Goal: Task Accomplishment & Management: Use online tool/utility

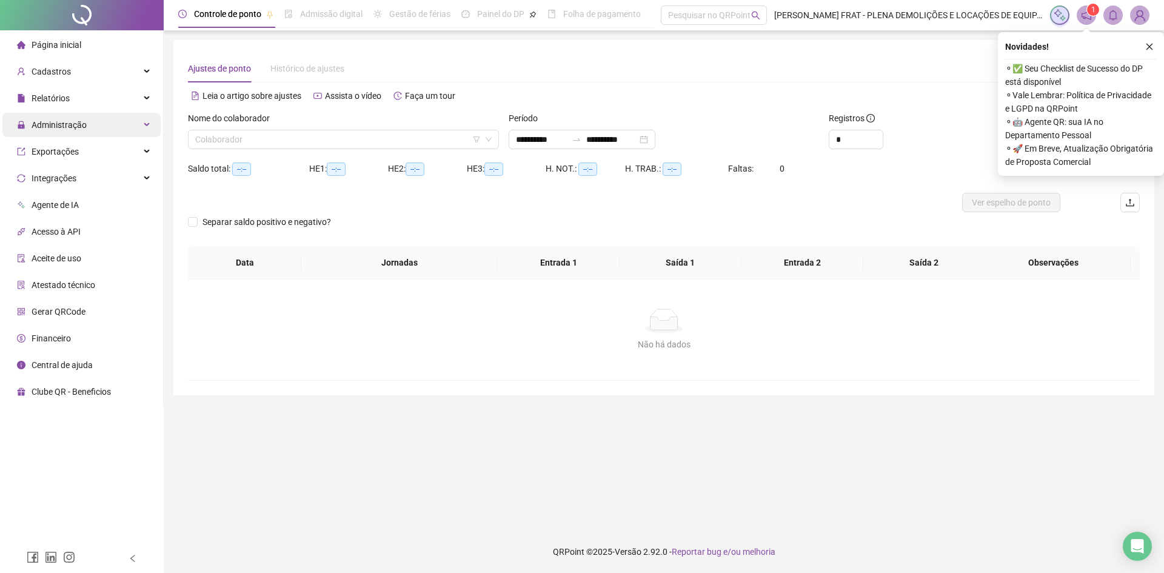
click at [83, 126] on span "Administração" at bounding box center [59, 125] width 55 height 10
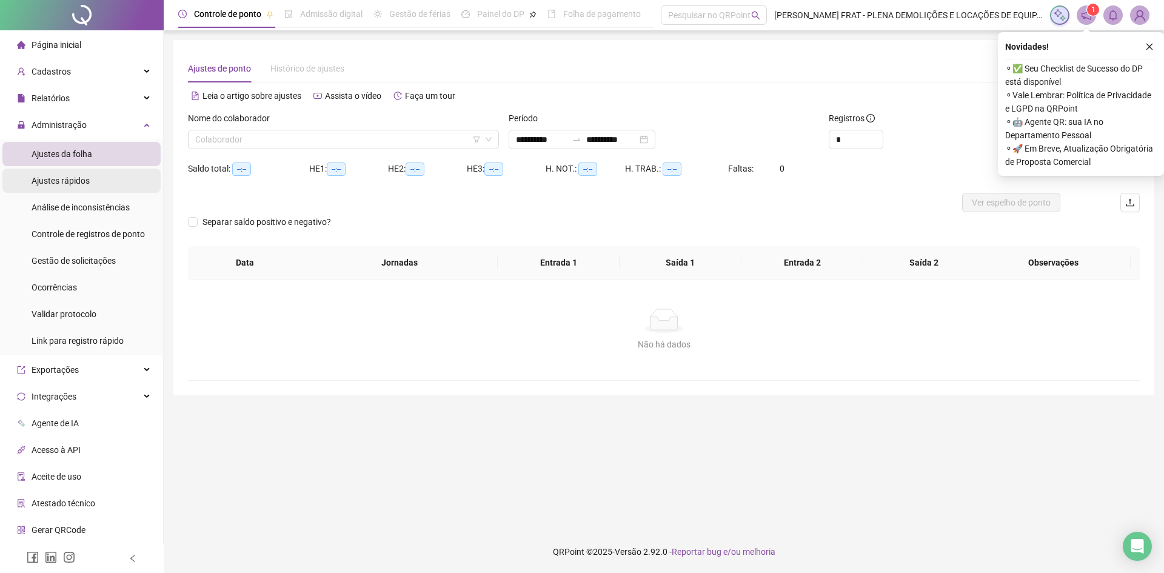
click at [103, 189] on li "Ajustes rápidos" at bounding box center [81, 181] width 158 height 24
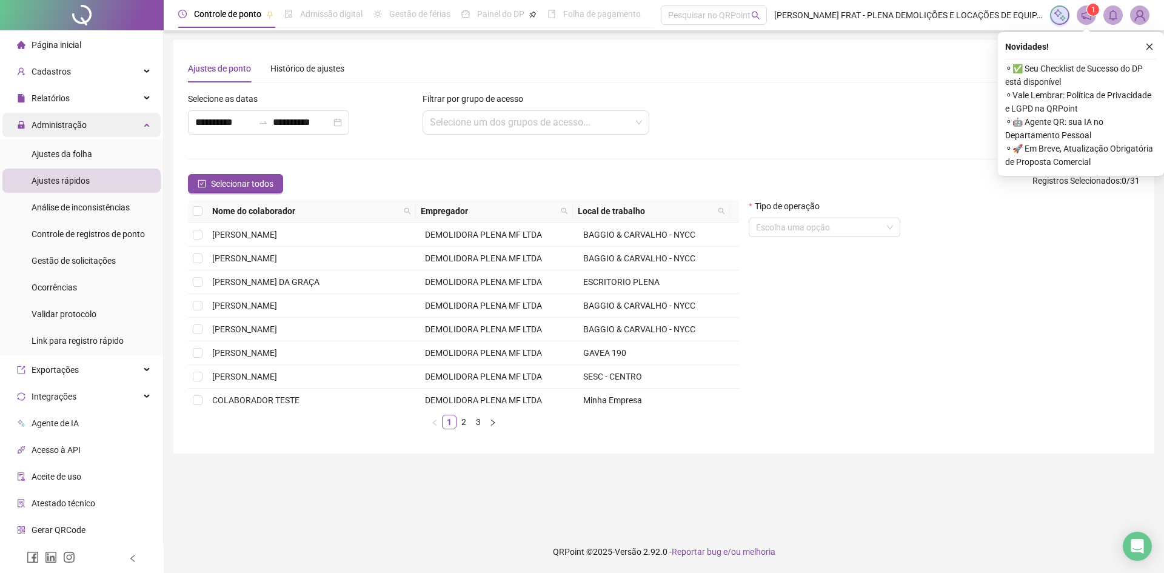
click at [96, 121] on div "Administração" at bounding box center [81, 125] width 158 height 24
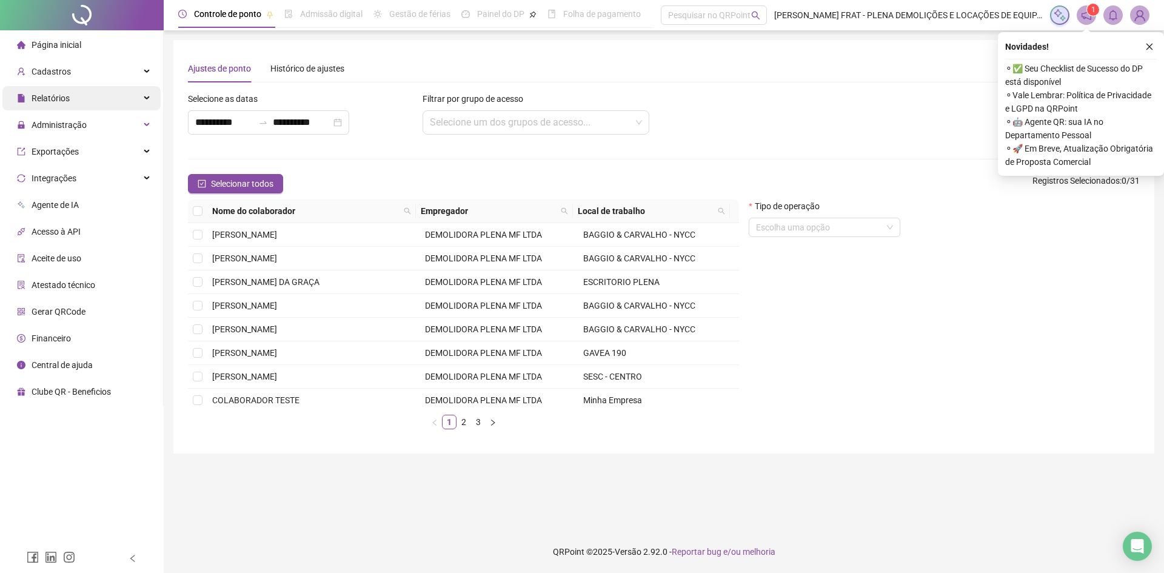
click at [92, 99] on div "Relatórios" at bounding box center [81, 98] width 158 height 24
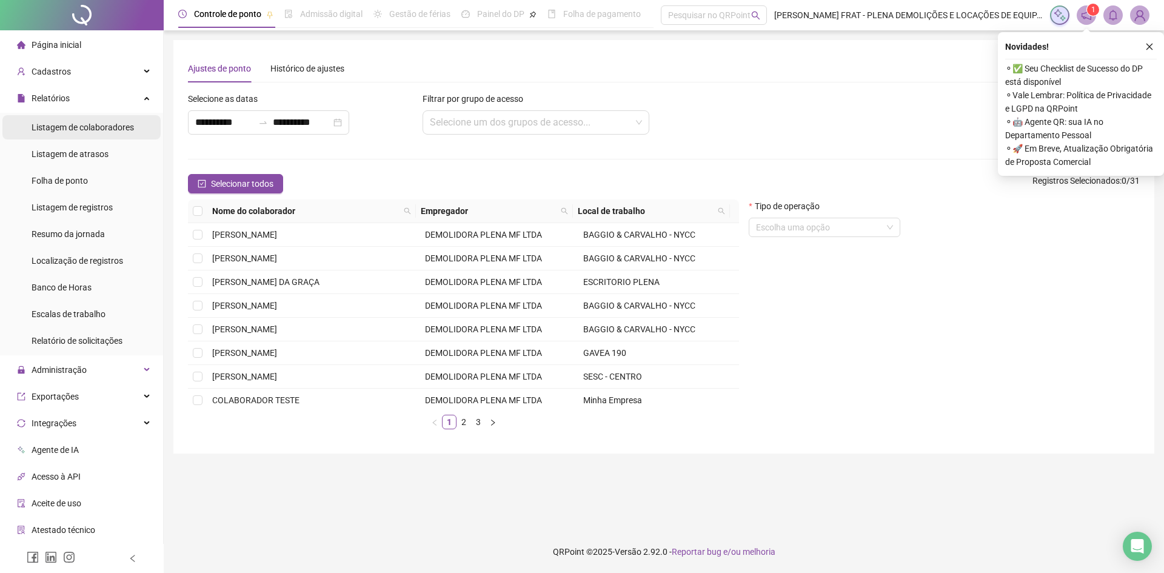
click at [92, 137] on div "Listagem de colaboradores" at bounding box center [83, 127] width 102 height 24
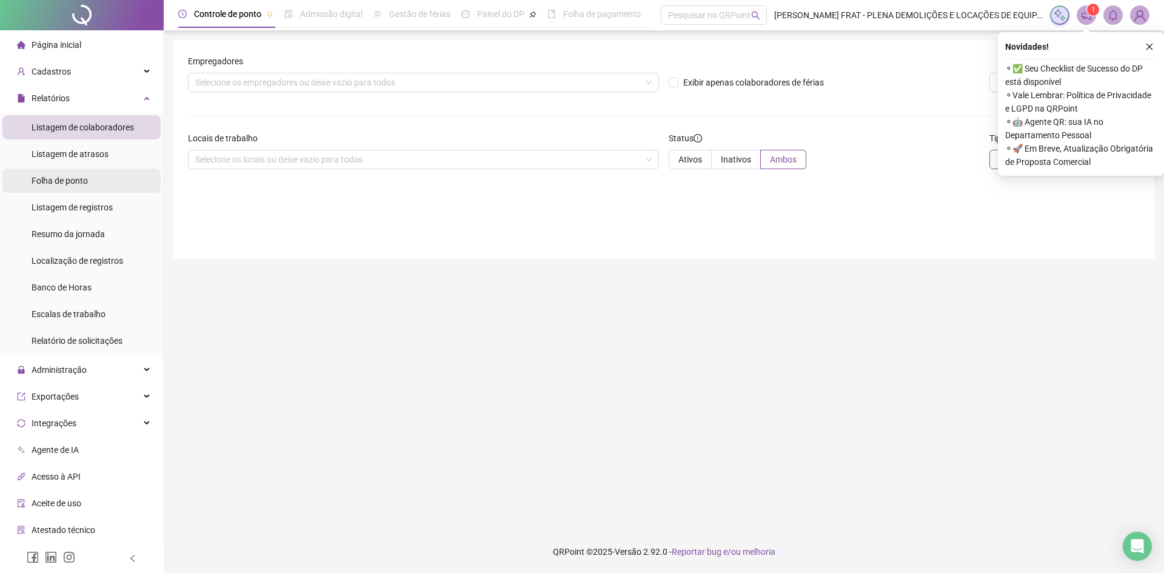
click at [88, 182] on span "Folha de ponto" at bounding box center [60, 181] width 56 height 10
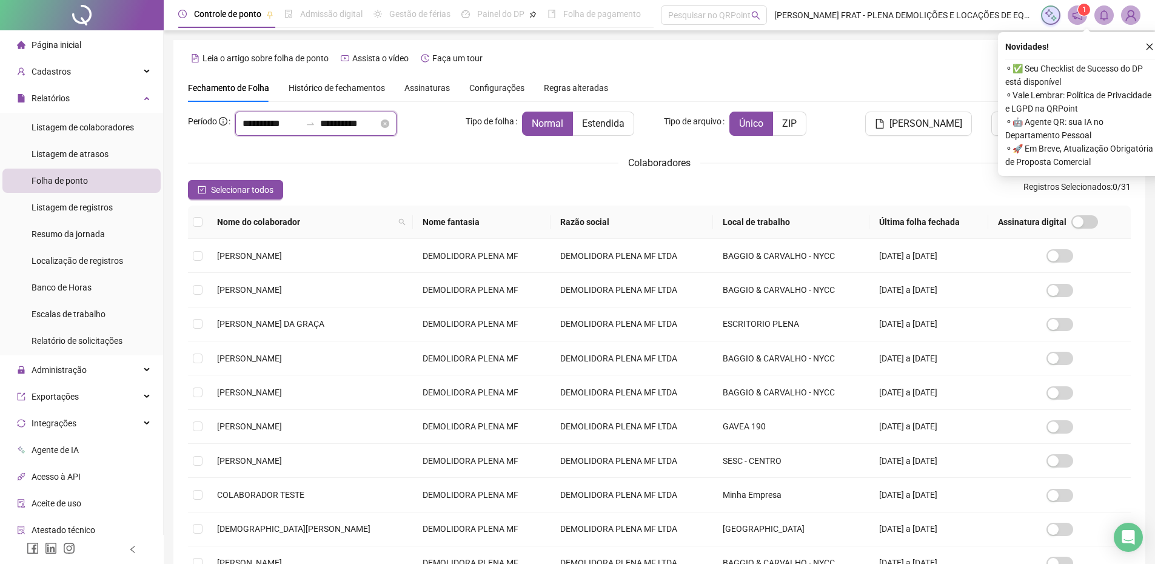
click at [249, 120] on input "**********" at bounding box center [271, 123] width 58 height 15
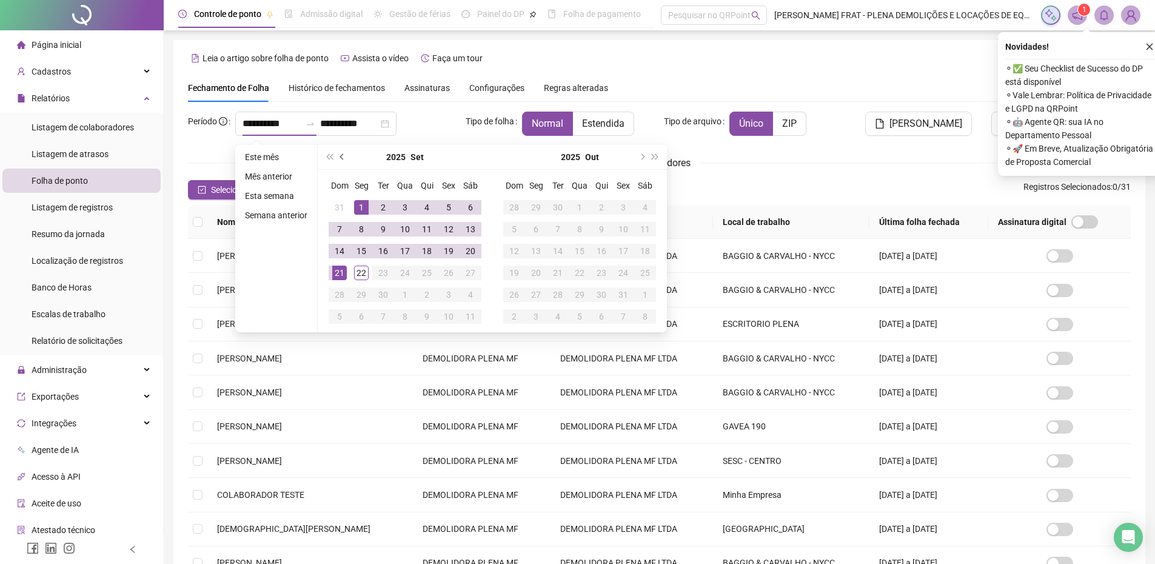
click at [344, 155] on button "prev-year" at bounding box center [342, 157] width 13 height 24
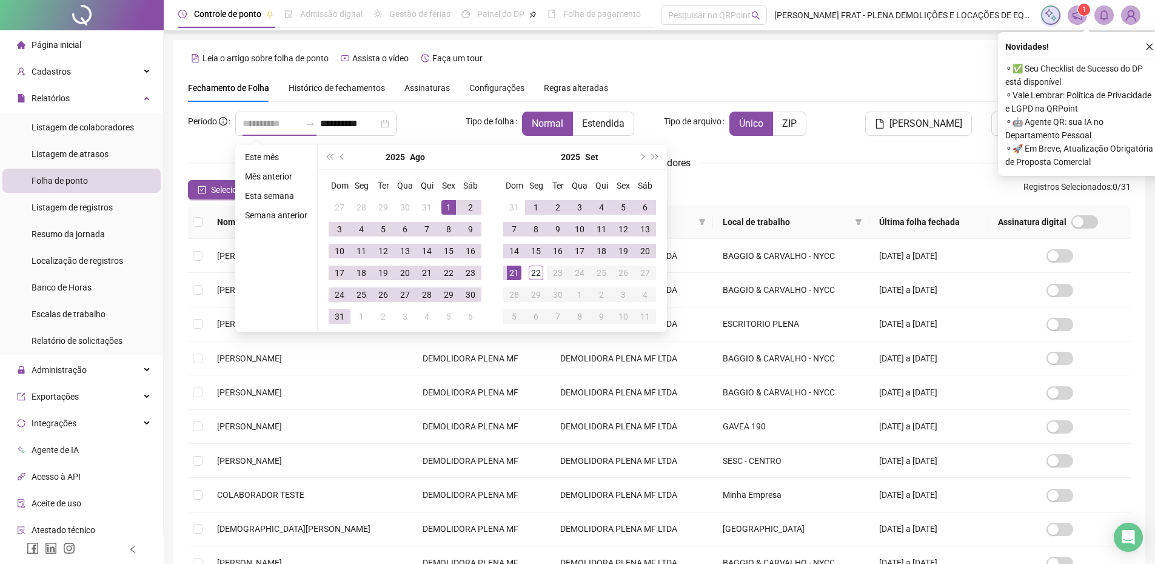
type input "**********"
click at [445, 209] on div "1" at bounding box center [448, 207] width 15 height 15
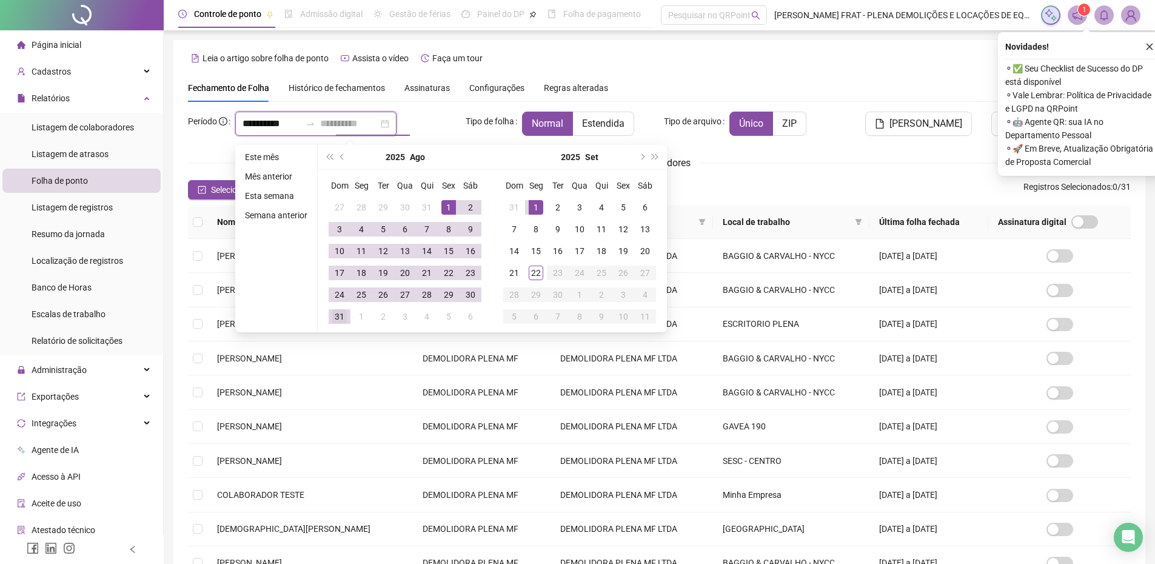
type input "**********"
click at [342, 312] on div "31" at bounding box center [339, 316] width 15 height 15
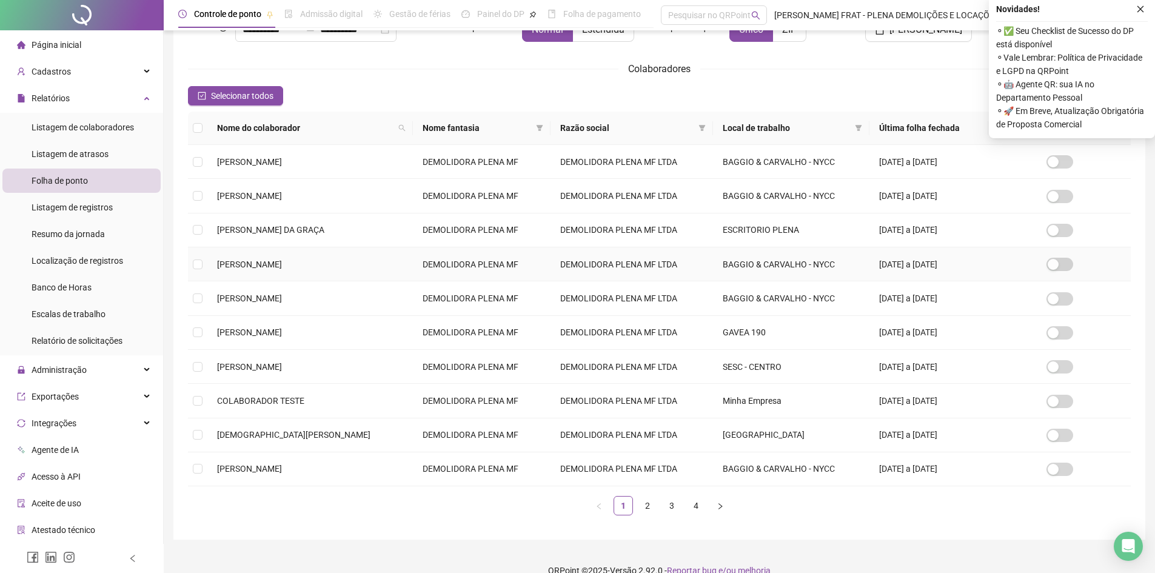
scroll to position [114, 0]
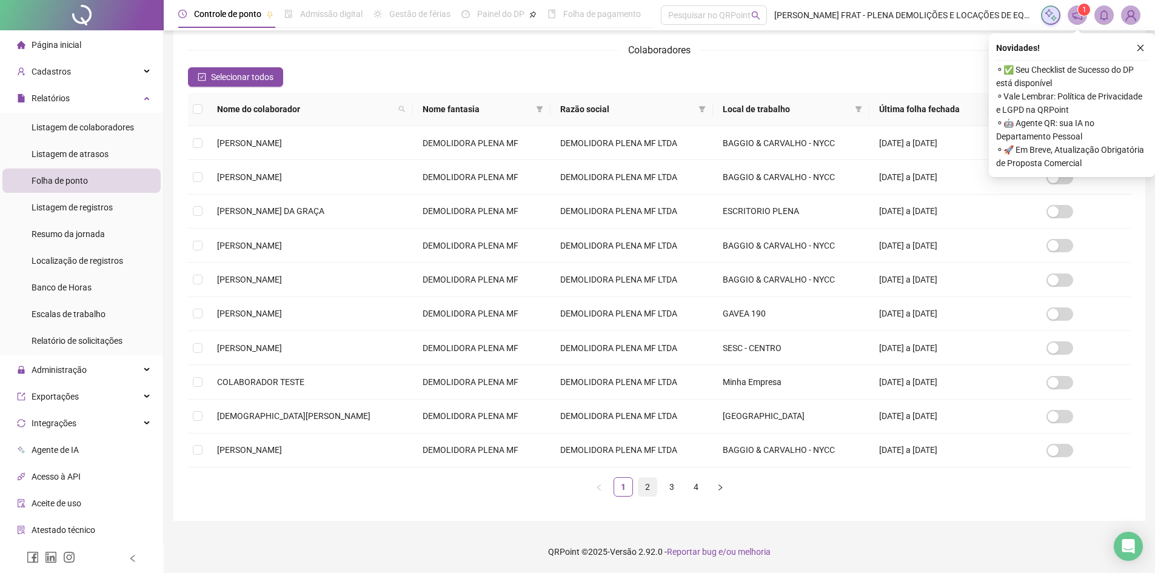
click at [650, 487] on link "2" at bounding box center [647, 487] width 18 height 18
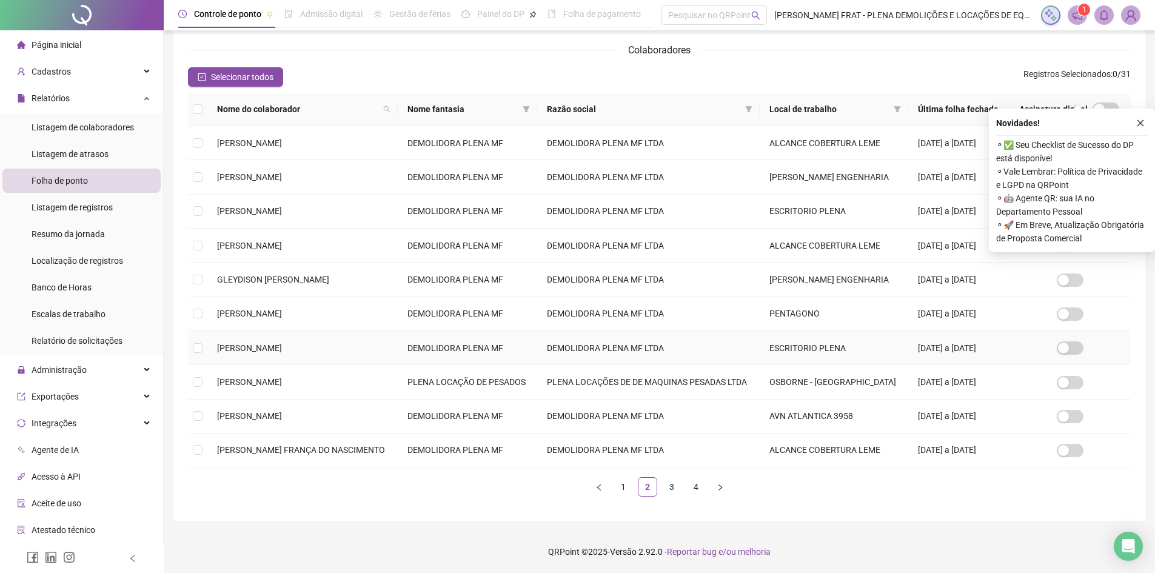
scroll to position [238, 0]
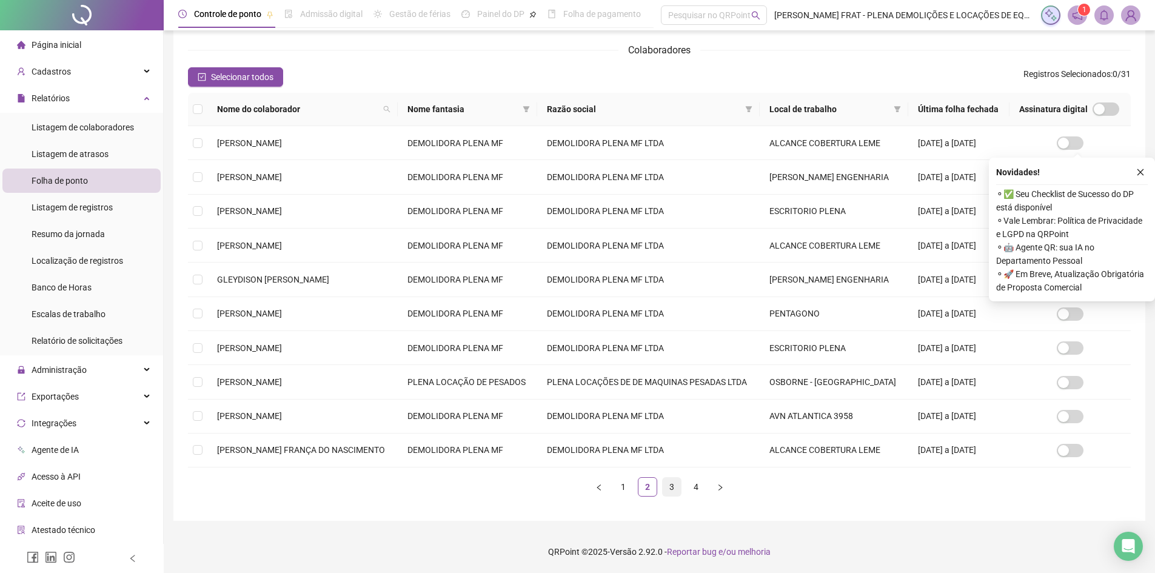
click at [674, 487] on link "3" at bounding box center [672, 487] width 18 height 18
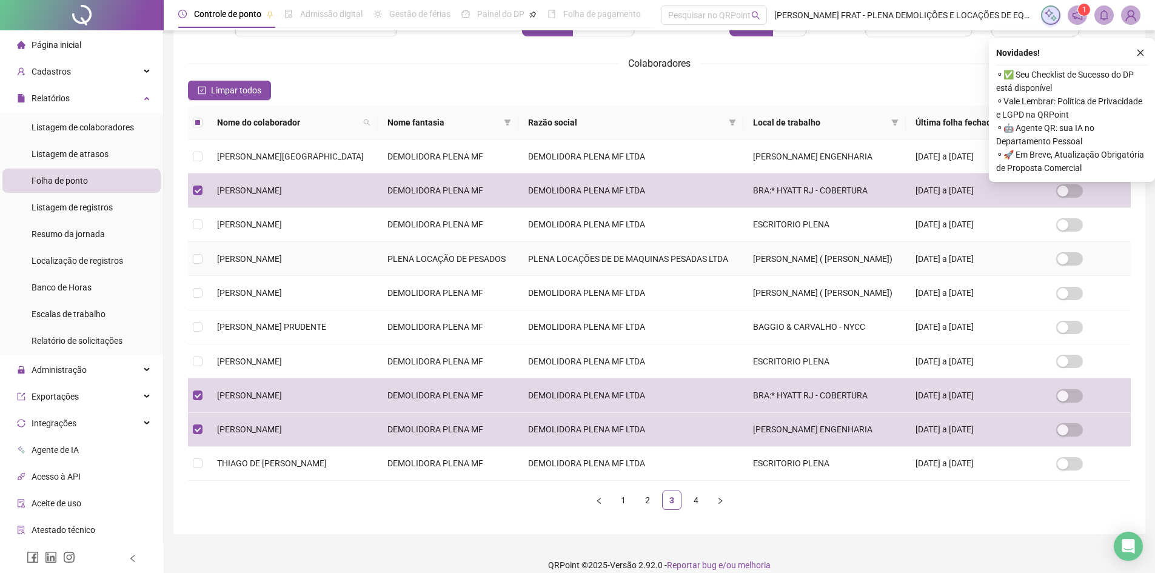
scroll to position [114, 0]
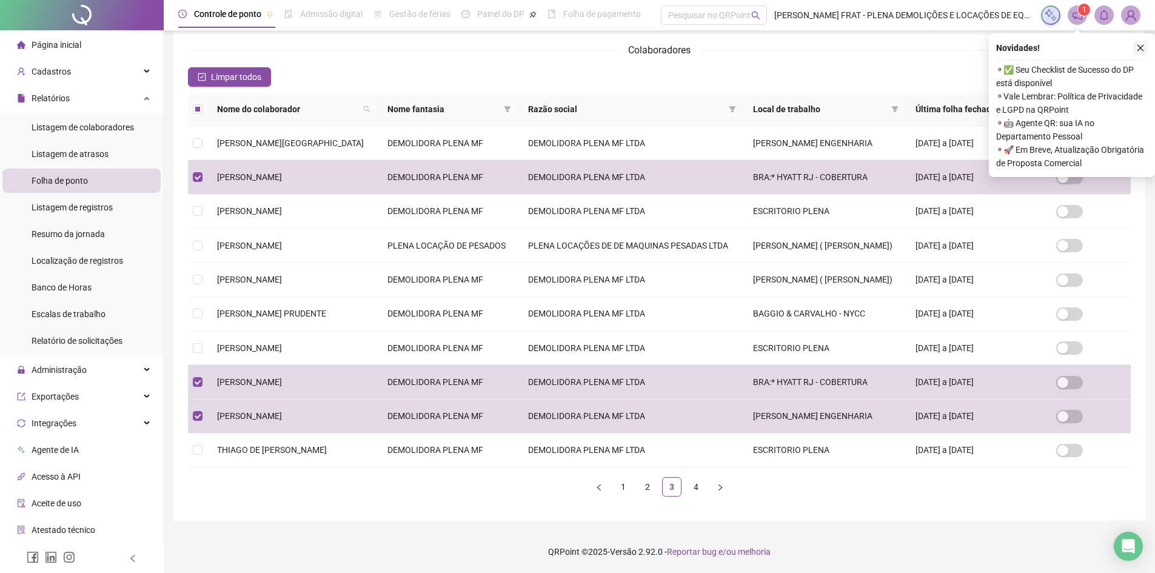
click at [1143, 49] on icon "close" at bounding box center [1140, 48] width 8 height 8
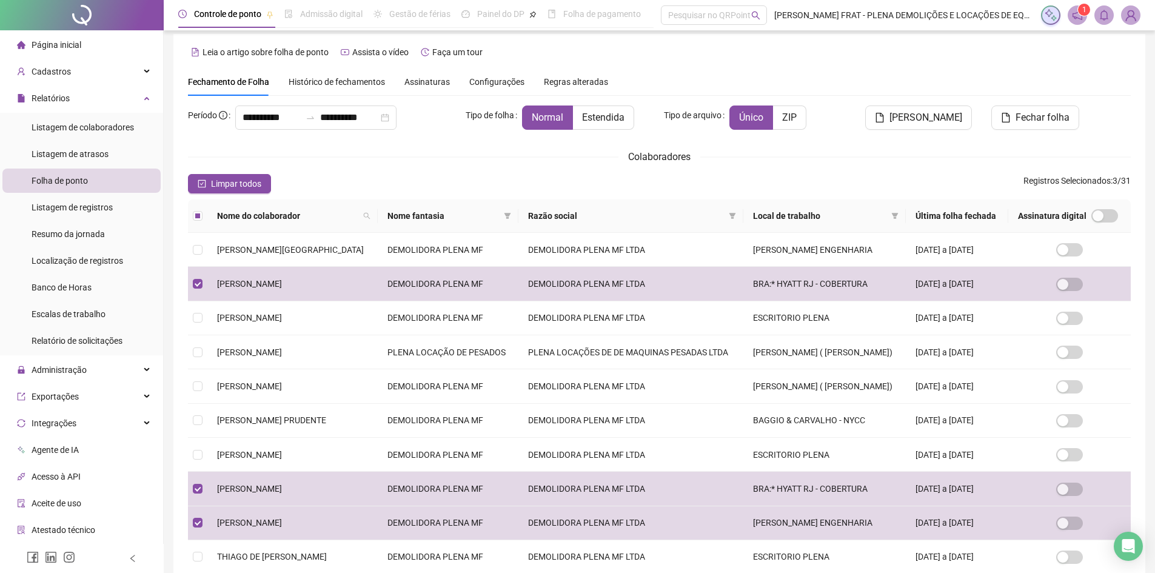
scroll to position [0, 0]
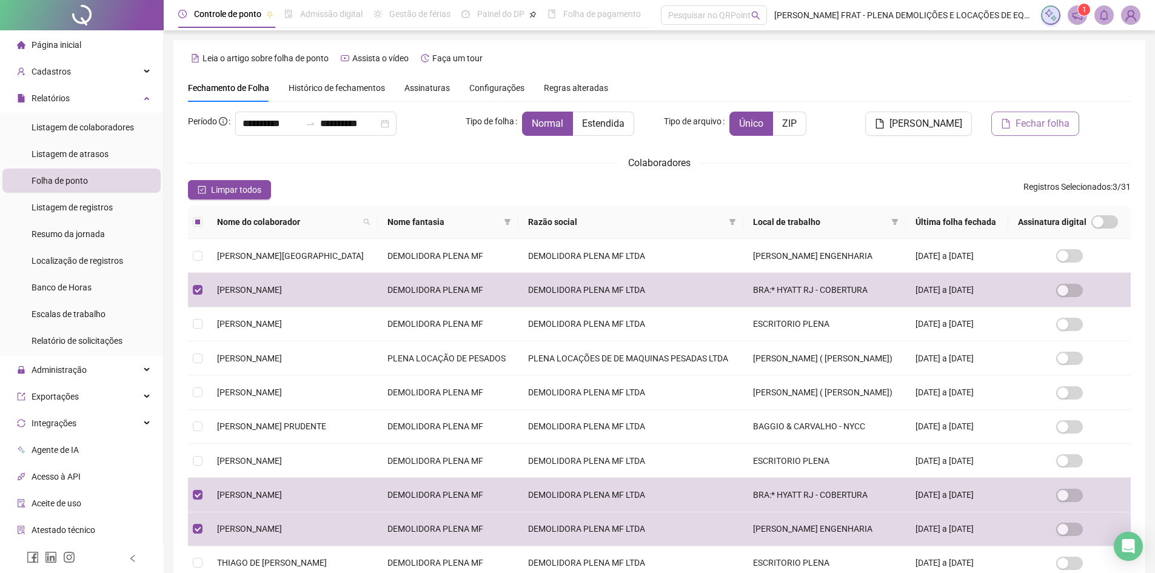
click at [1041, 124] on span "Fechar folha" at bounding box center [1042, 123] width 54 height 15
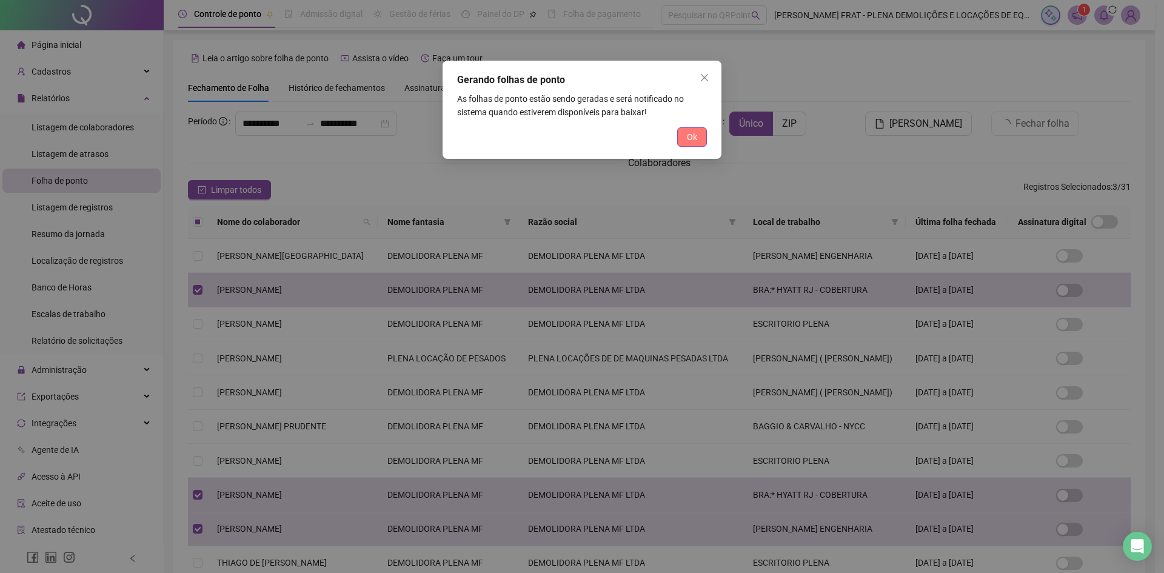
click at [690, 136] on span "Ok" at bounding box center [692, 136] width 10 height 13
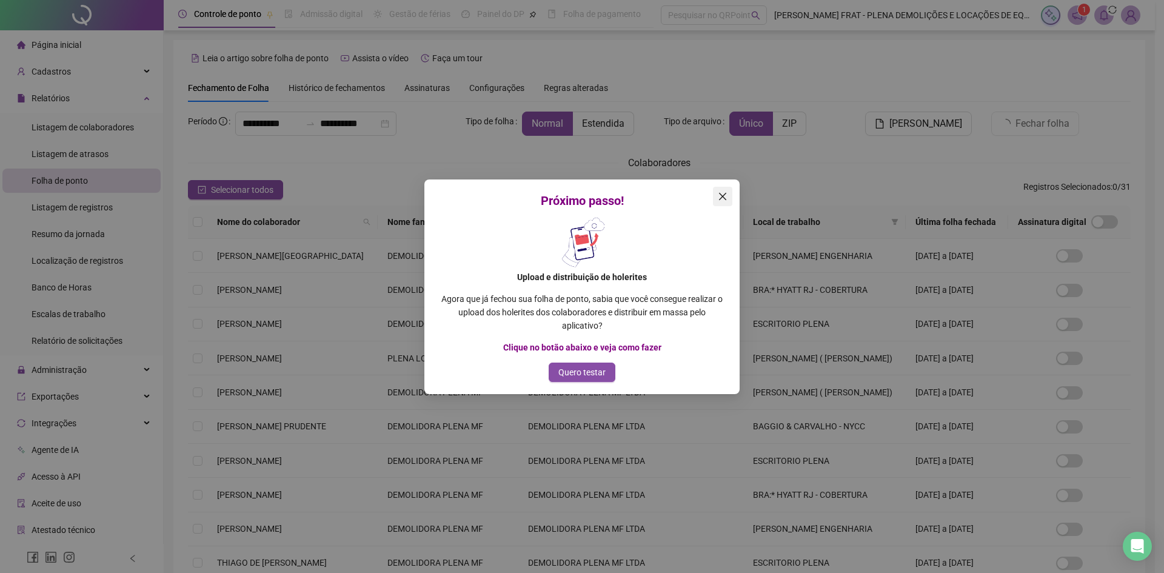
click at [724, 195] on icon "close" at bounding box center [723, 197] width 10 height 10
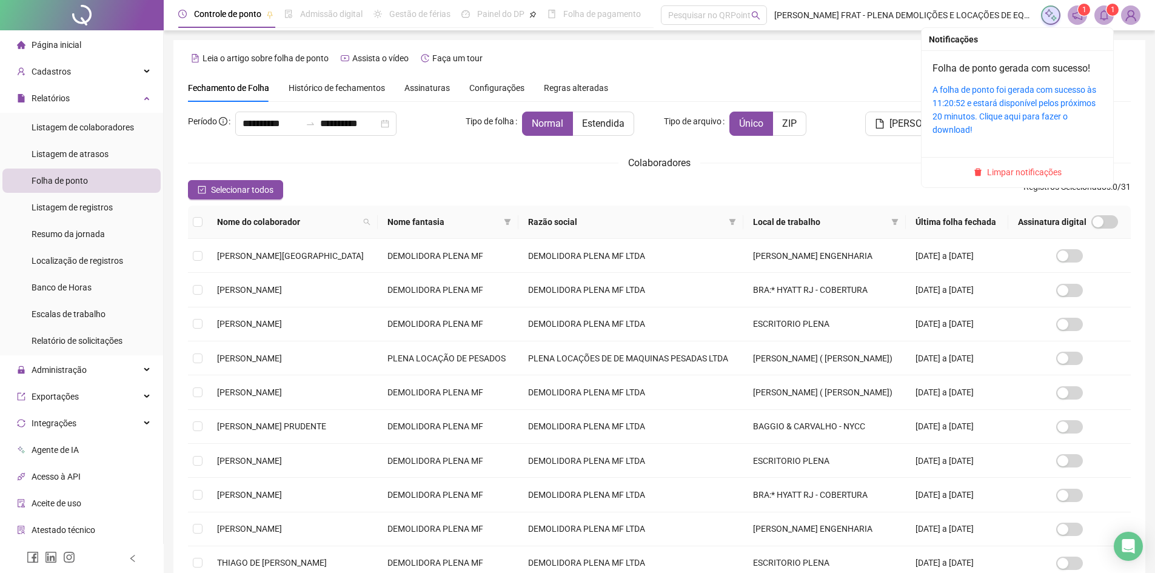
click at [1102, 18] on icon "bell" at bounding box center [1103, 15] width 11 height 11
click at [1032, 116] on link "A folha de ponto foi gerada com sucesso às 11:20:52 e estará disponível pelos p…" at bounding box center [1014, 110] width 164 height 50
